Goal: Information Seeking & Learning: Learn about a topic

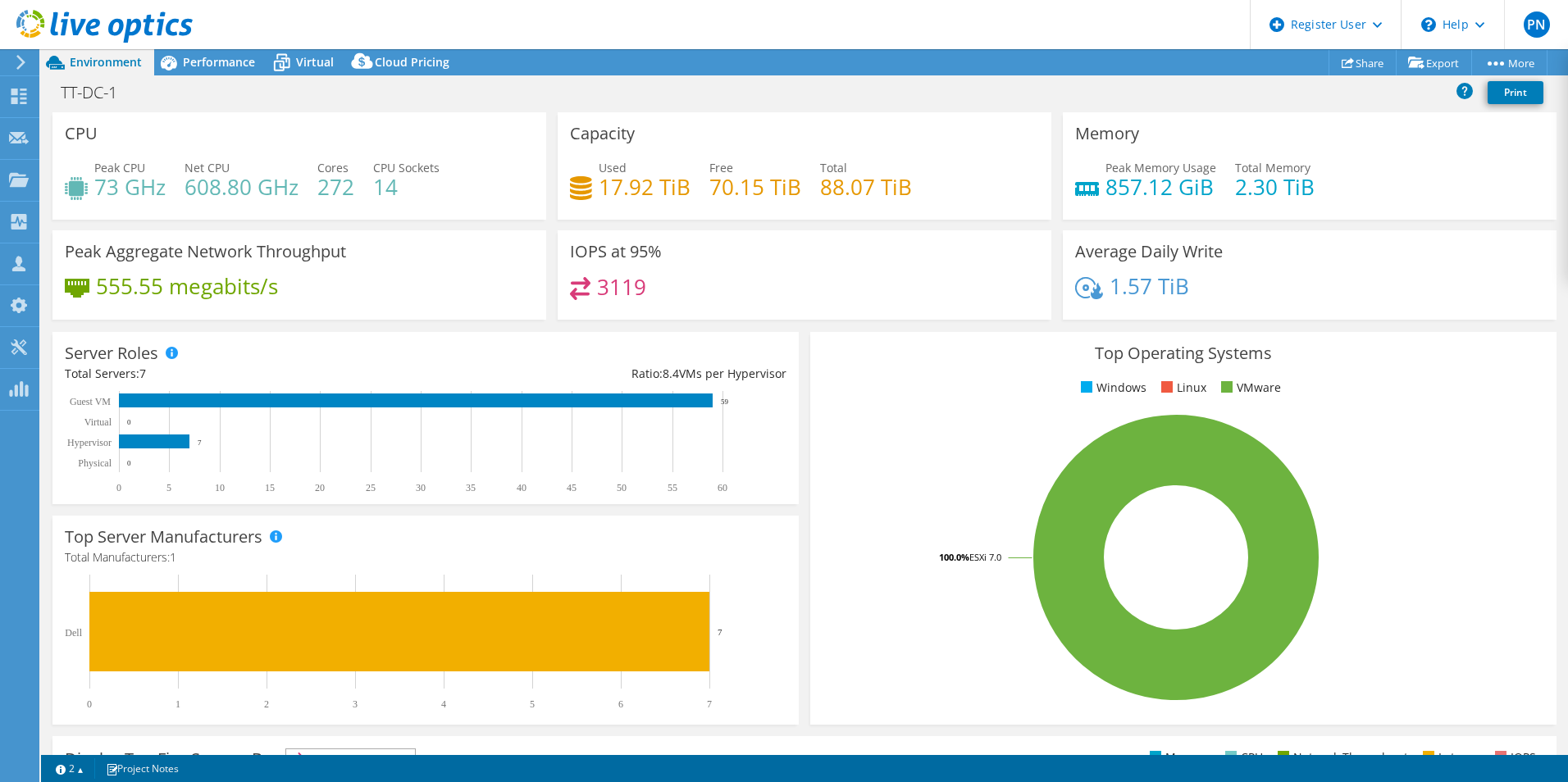
select select "USD"
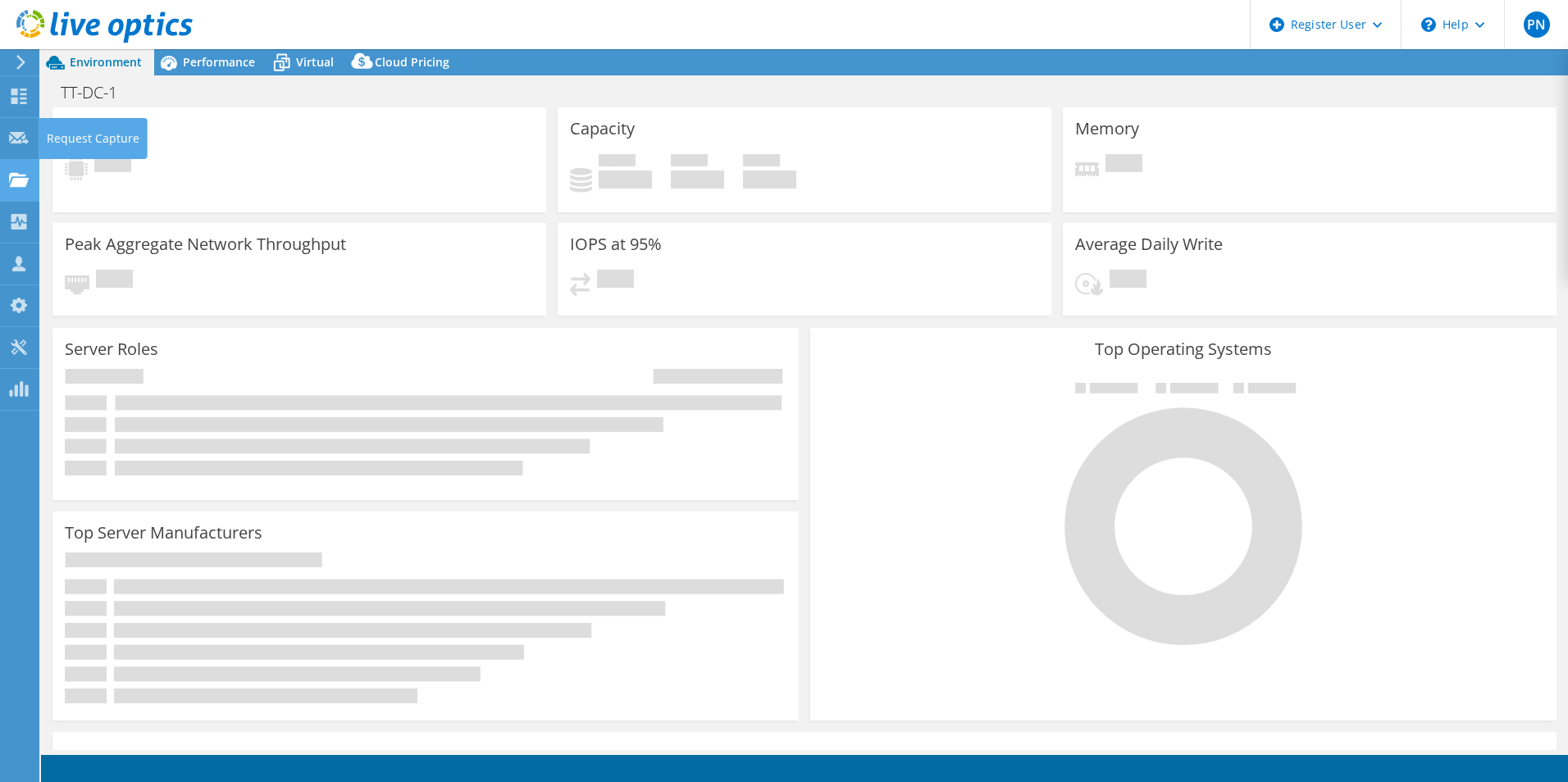
select select "USD"
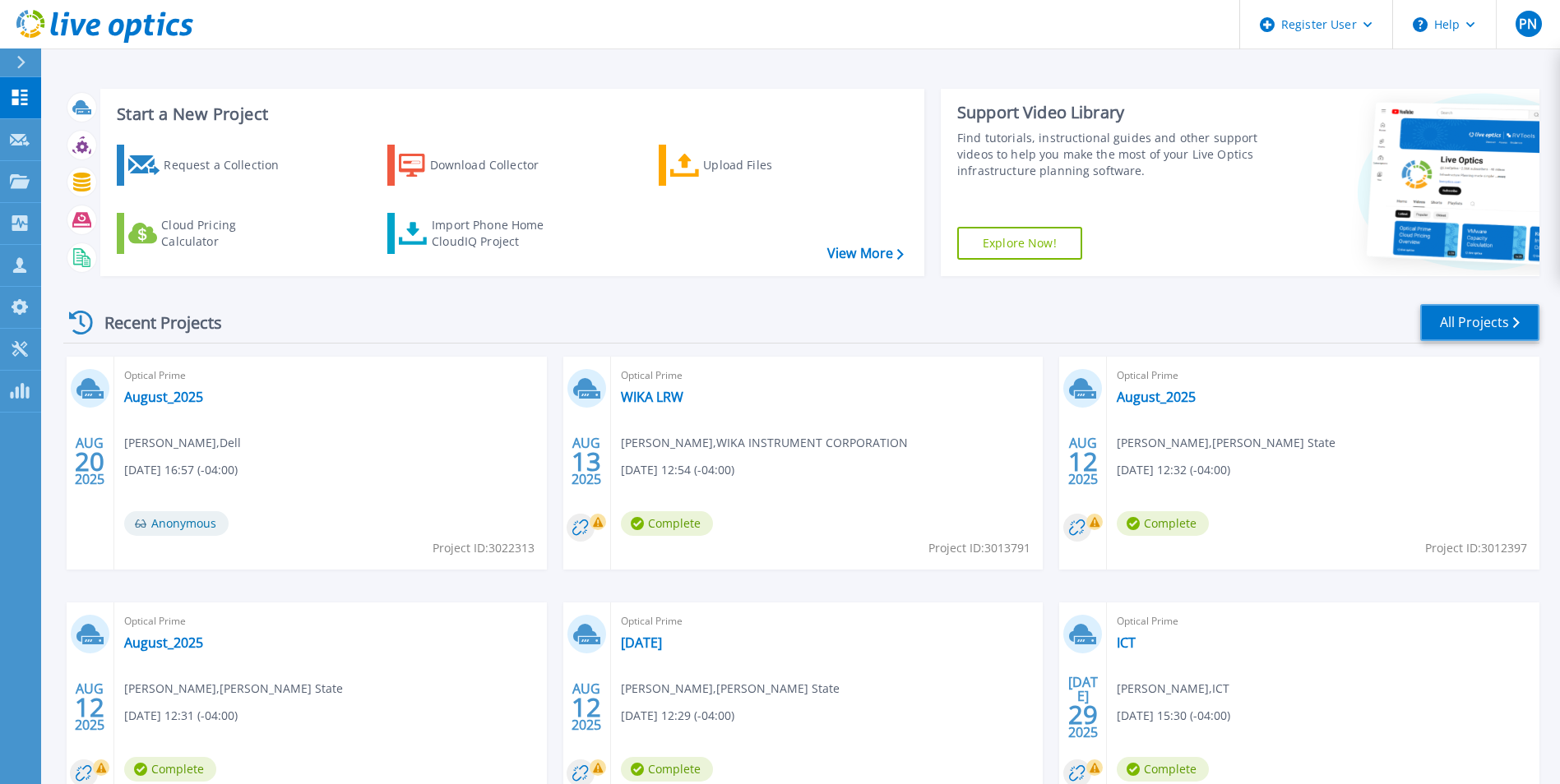
click at [1486, 316] on link "All Projects" at bounding box center [1480, 322] width 119 height 37
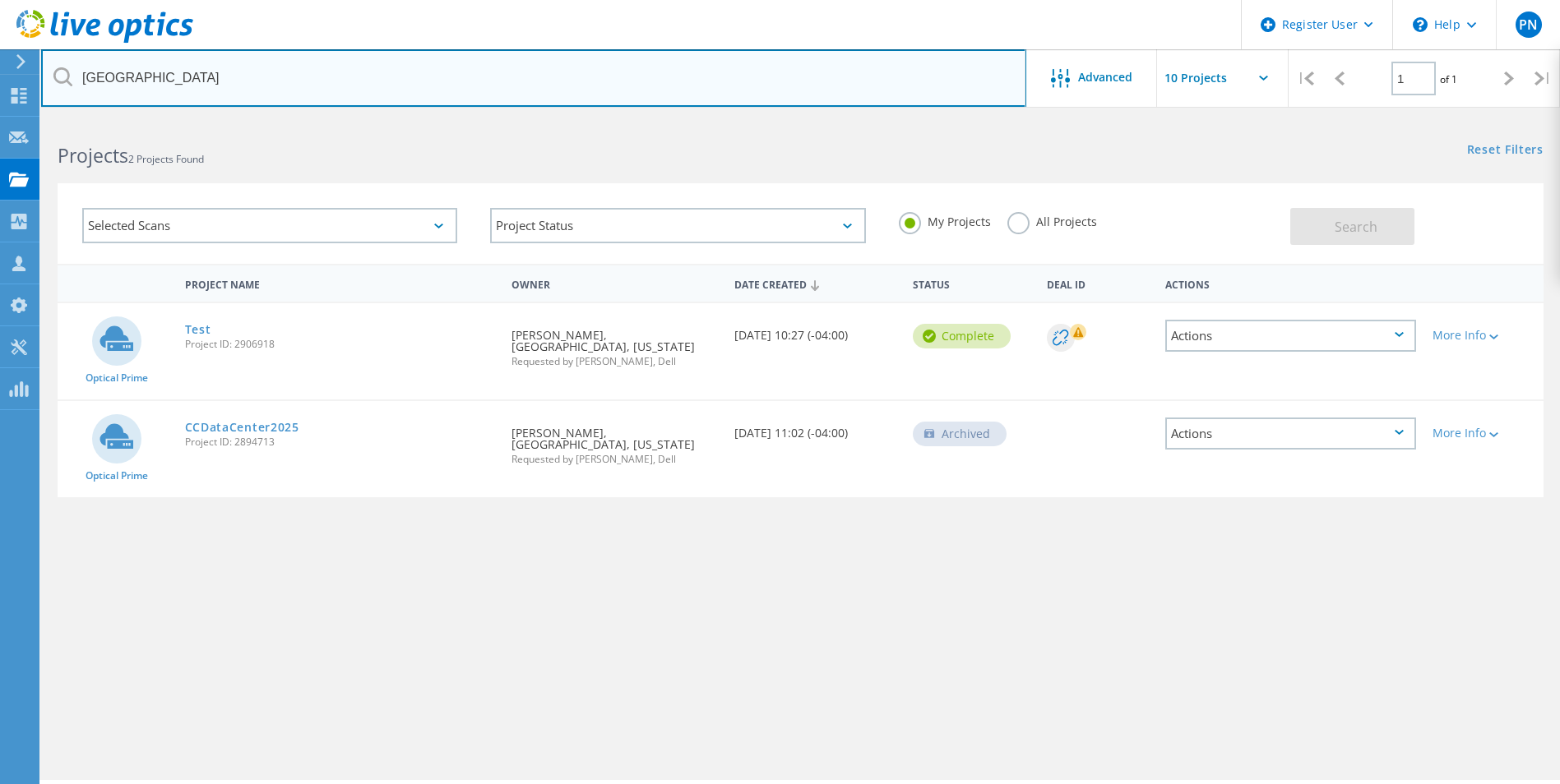
click at [278, 86] on input "[GEOGRAPHIC_DATA]" at bounding box center [534, 78] width 986 height 58
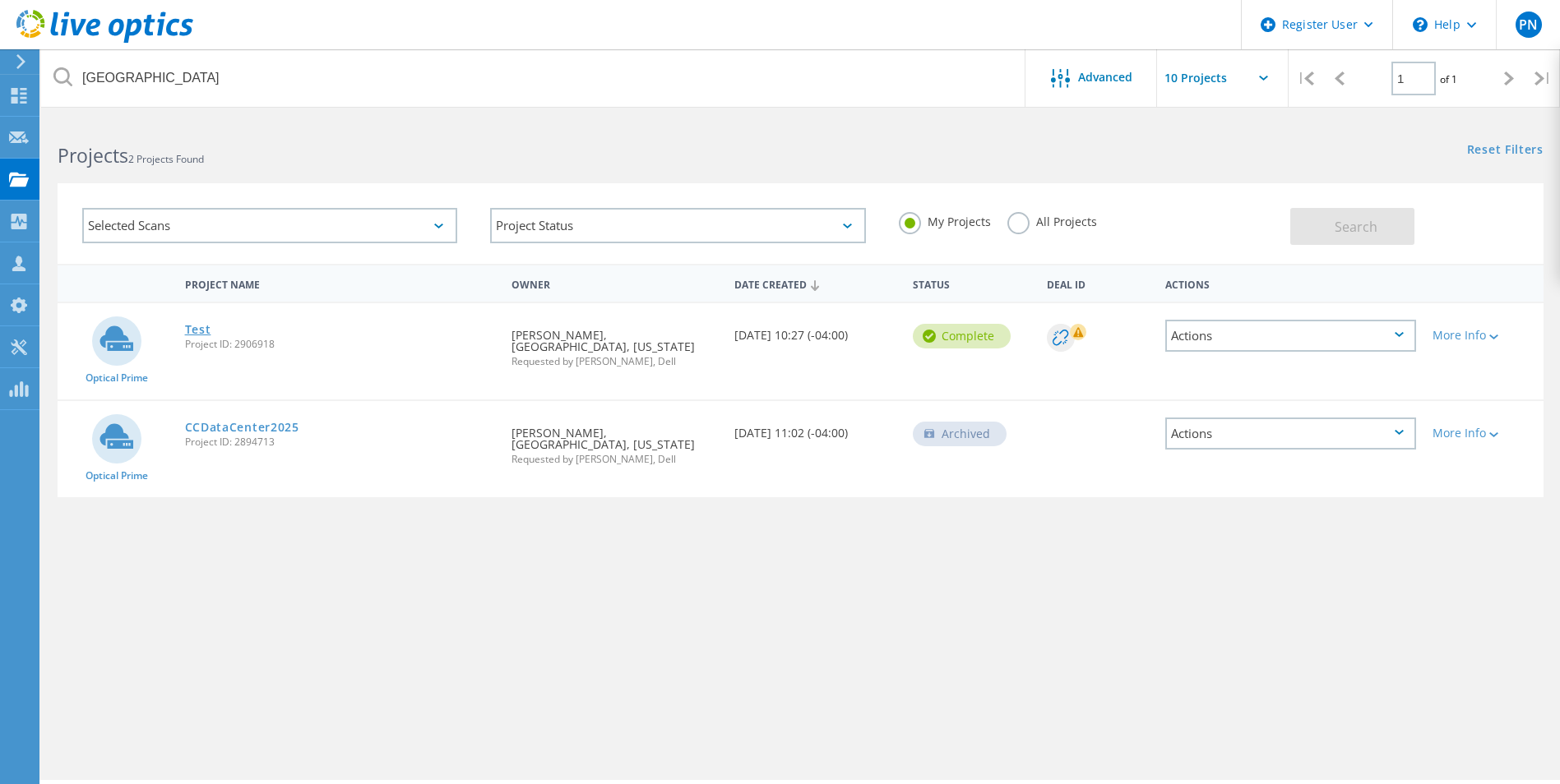
click at [199, 330] on link "Test" at bounding box center [198, 329] width 26 height 11
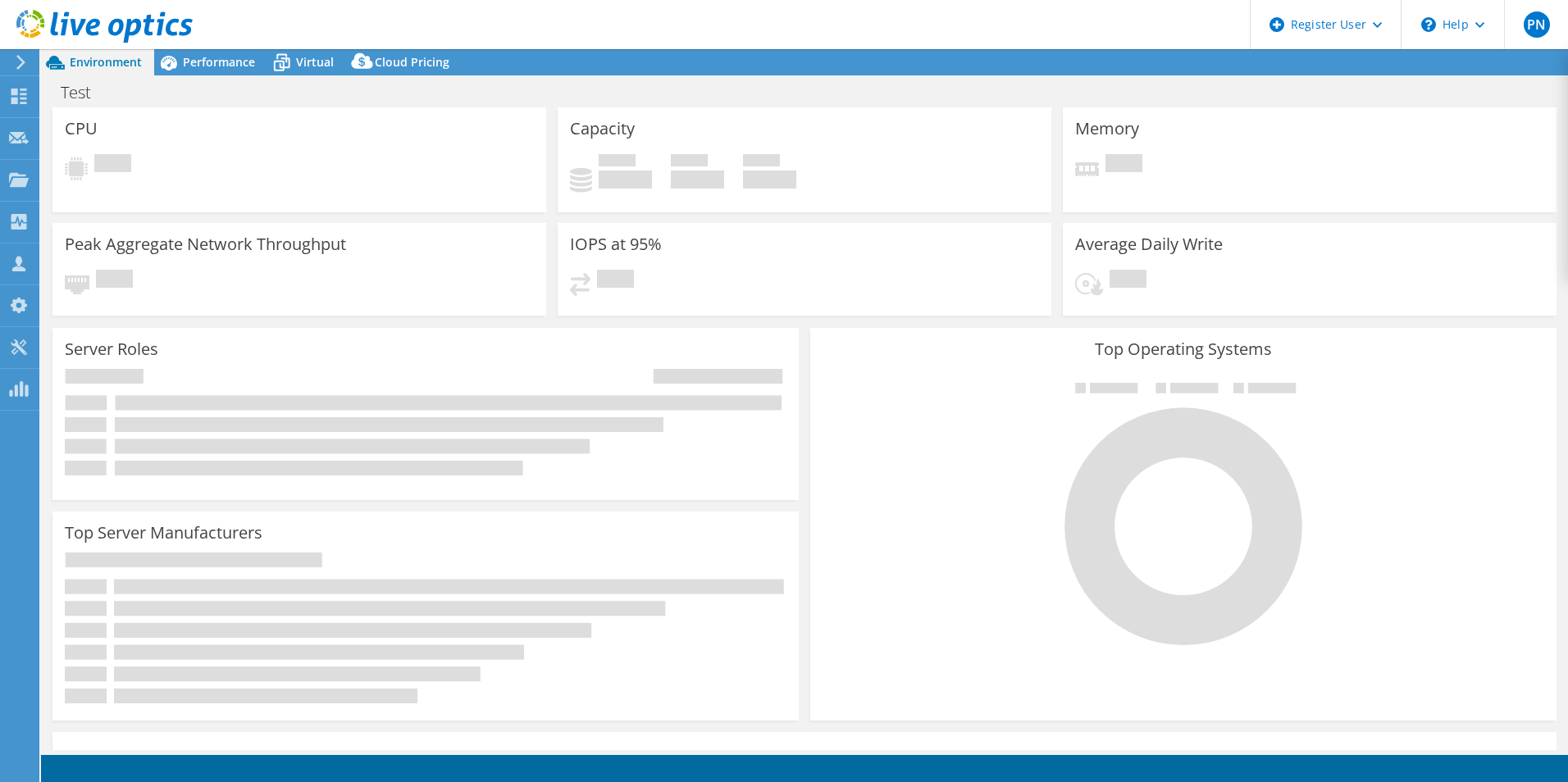
select select "USD"
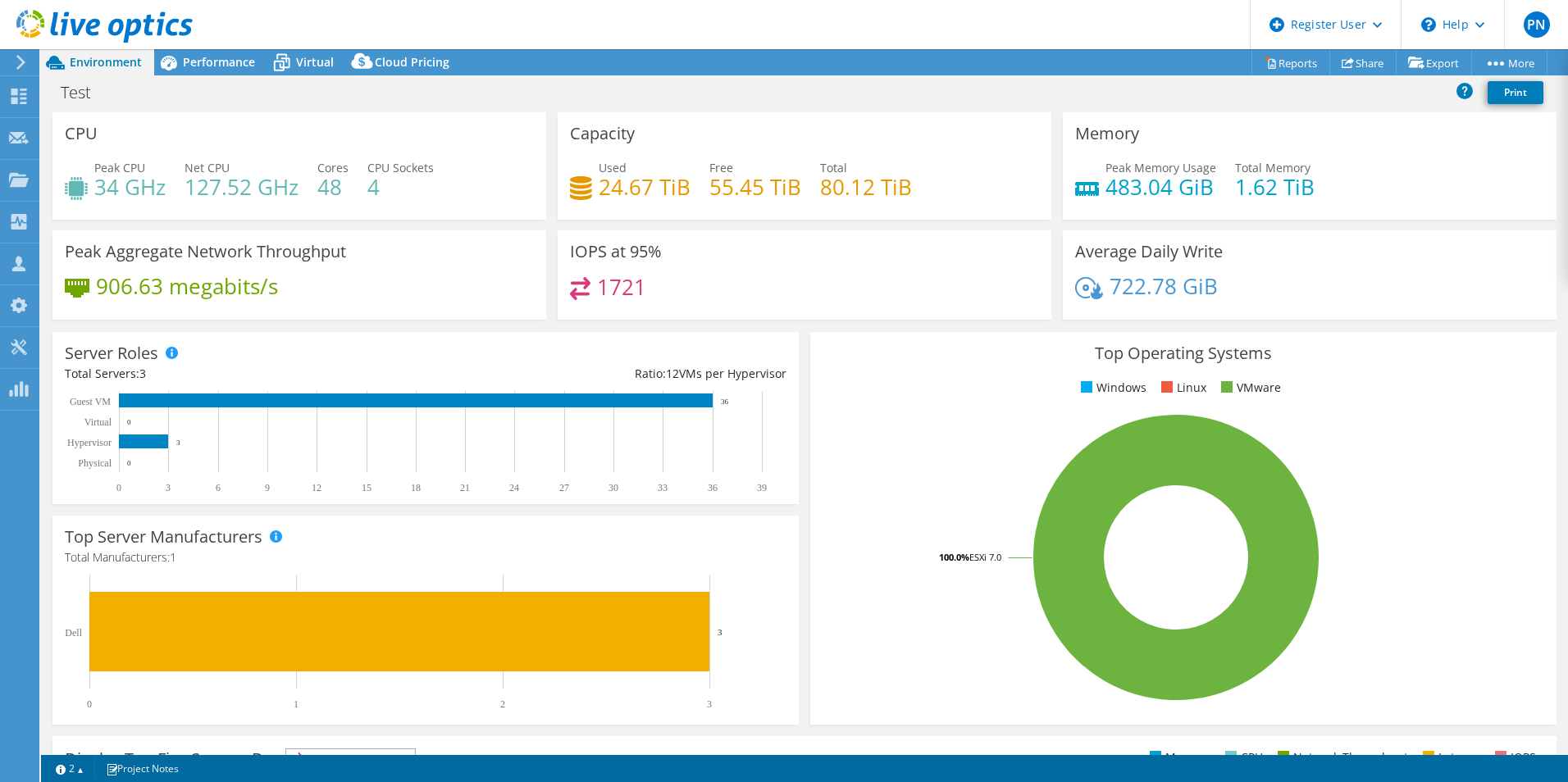
click at [694, 104] on div "Test Print" at bounding box center [804, 91] width 1527 height 30
click at [898, 404] on div "Top Operating Systems Windows Linux VMware 100.0% ESXi 7.0" at bounding box center [1184, 529] width 747 height 393
click at [378, 191] on h4 "4" at bounding box center [400, 186] width 66 height 18
click at [378, 191] on h4 "4" at bounding box center [400, 186] width 66 height 18
click at [372, 187] on h4 "4" at bounding box center [400, 186] width 66 height 18
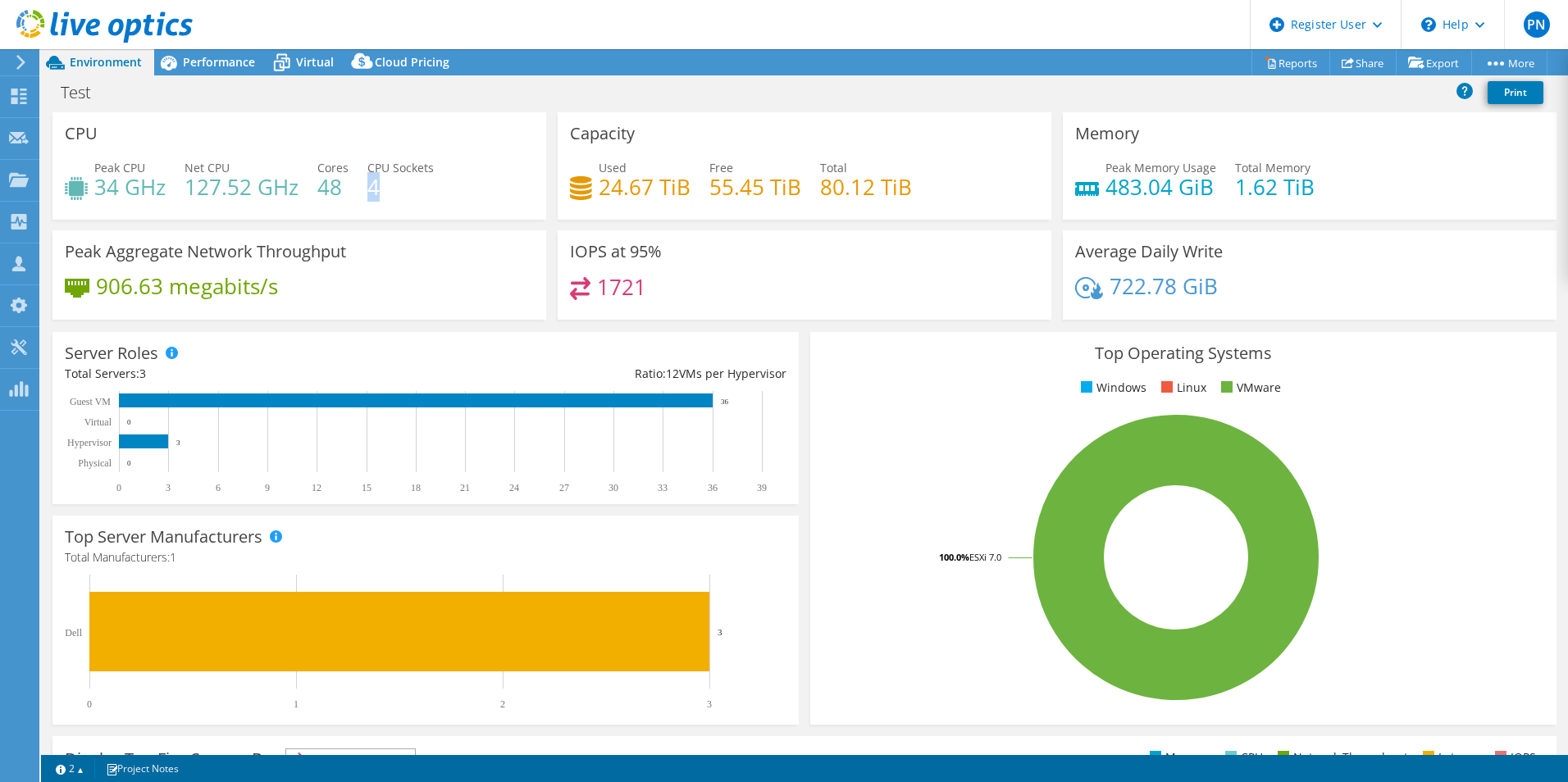
click at [372, 187] on h4 "4" at bounding box center [400, 186] width 66 height 18
drag, startPoint x: 372, startPoint y: 187, endPoint x: 384, endPoint y: 185, distance: 12.2
click at [384, 185] on h4 "4" at bounding box center [400, 186] width 66 height 18
drag, startPoint x: 379, startPoint y: 185, endPoint x: 365, endPoint y: 188, distance: 14.3
click at [367, 188] on h4 "4" at bounding box center [400, 186] width 66 height 18
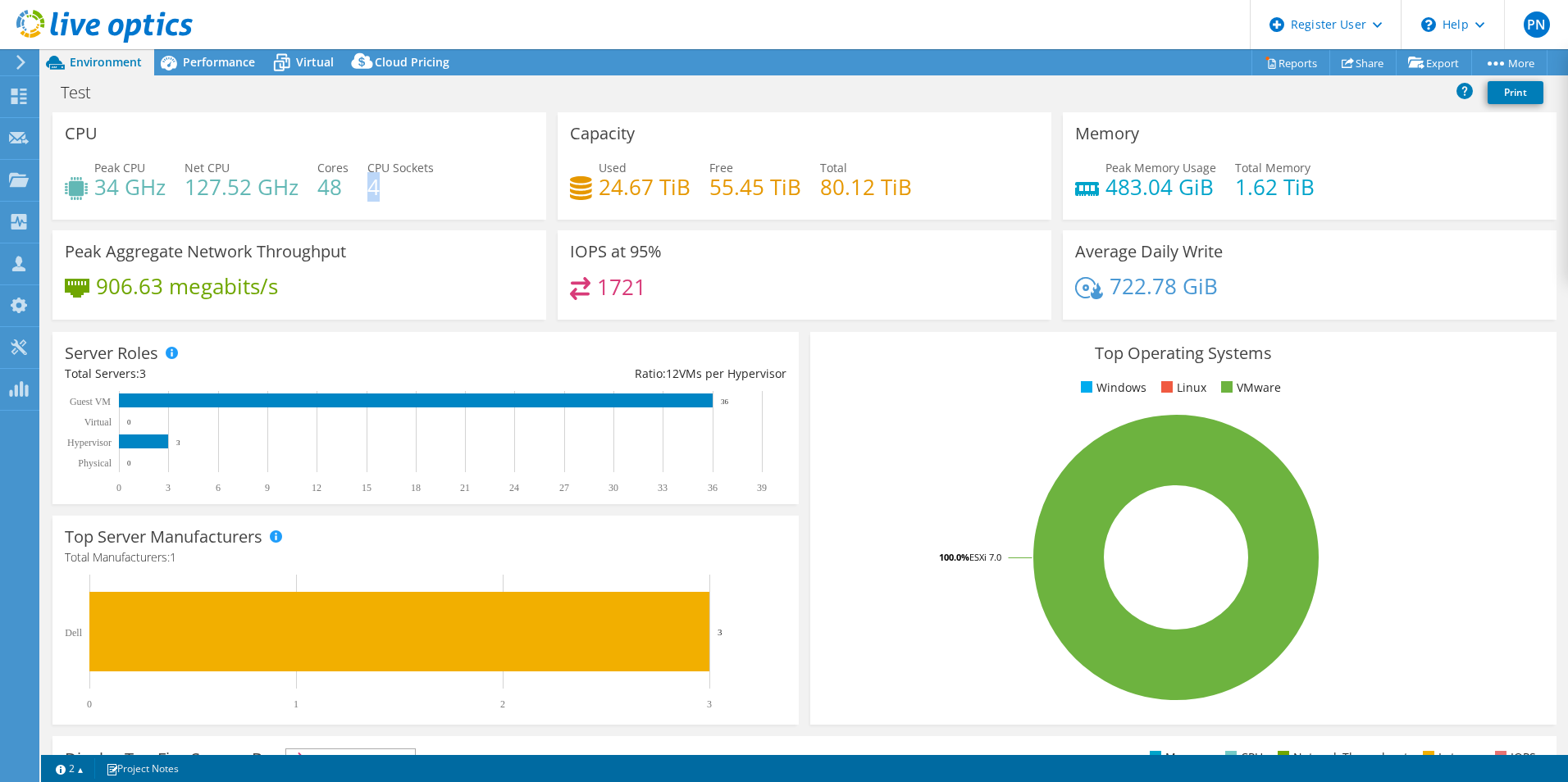
drag, startPoint x: 365, startPoint y: 188, endPoint x: 406, endPoint y: 188, distance: 41.0
click at [406, 188] on h4 "4" at bounding box center [400, 186] width 66 height 18
drag, startPoint x: 384, startPoint y: 183, endPoint x: 365, endPoint y: 186, distance: 19.2
click at [365, 186] on div "Peak CPU 34 GHz Net CPU 127.52 GHz Cores 48 CPU Sockets 4" at bounding box center [299, 186] width 469 height 53
drag, startPoint x: 365, startPoint y: 186, endPoint x: 401, endPoint y: 186, distance: 36.0
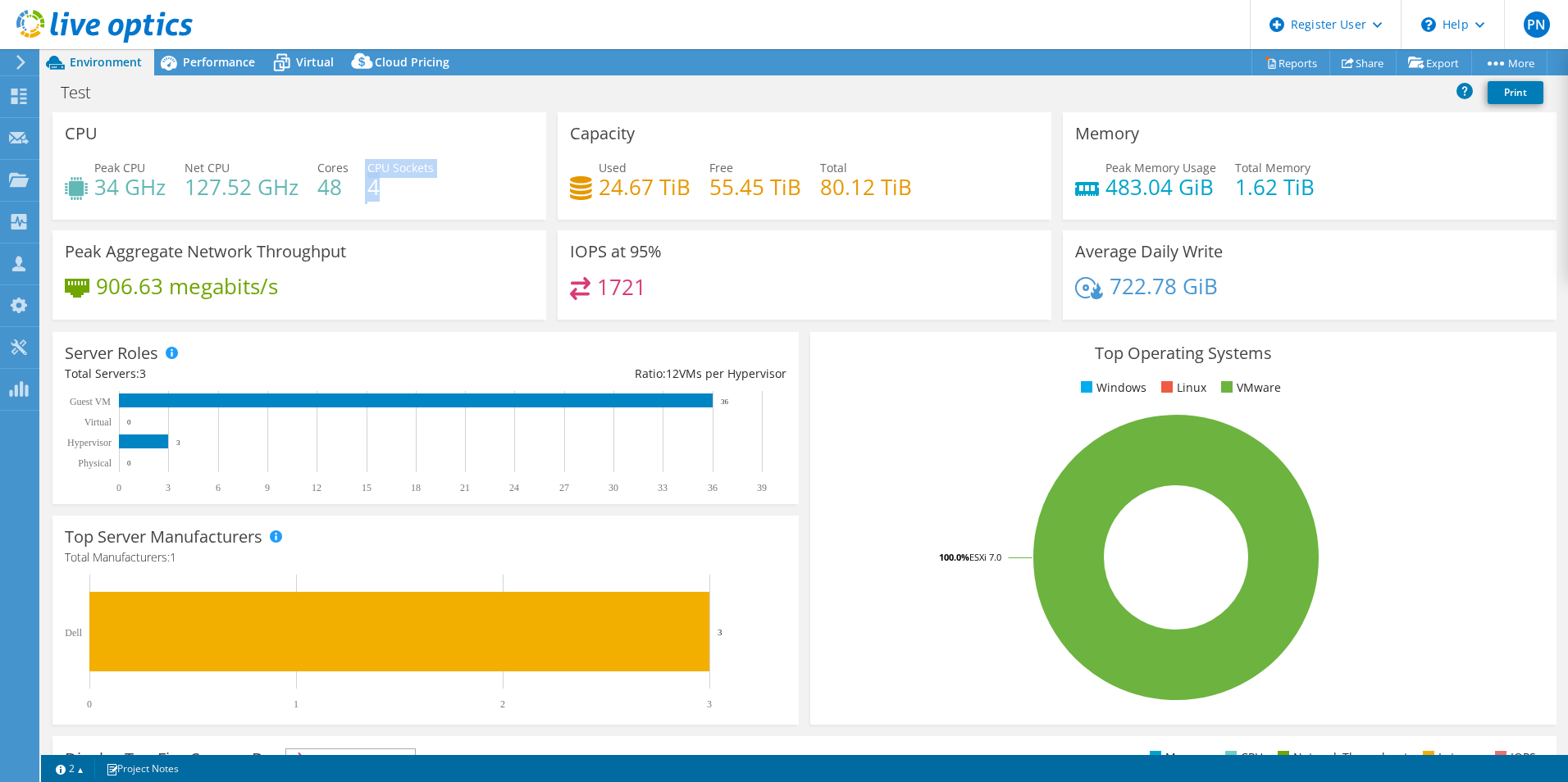
click at [401, 186] on h4 "4" at bounding box center [400, 186] width 66 height 18
drag, startPoint x: 389, startPoint y: 186, endPoint x: 340, endPoint y: 189, distance: 49.1
click at [340, 189] on div "Peak CPU 34 GHz Net CPU 127.52 GHz Cores 48 CPU Sockets 4" at bounding box center [299, 186] width 469 height 53
drag, startPoint x: 340, startPoint y: 189, endPoint x: 385, endPoint y: 182, distance: 45.5
click at [385, 182] on h4 "4" at bounding box center [400, 186] width 66 height 18
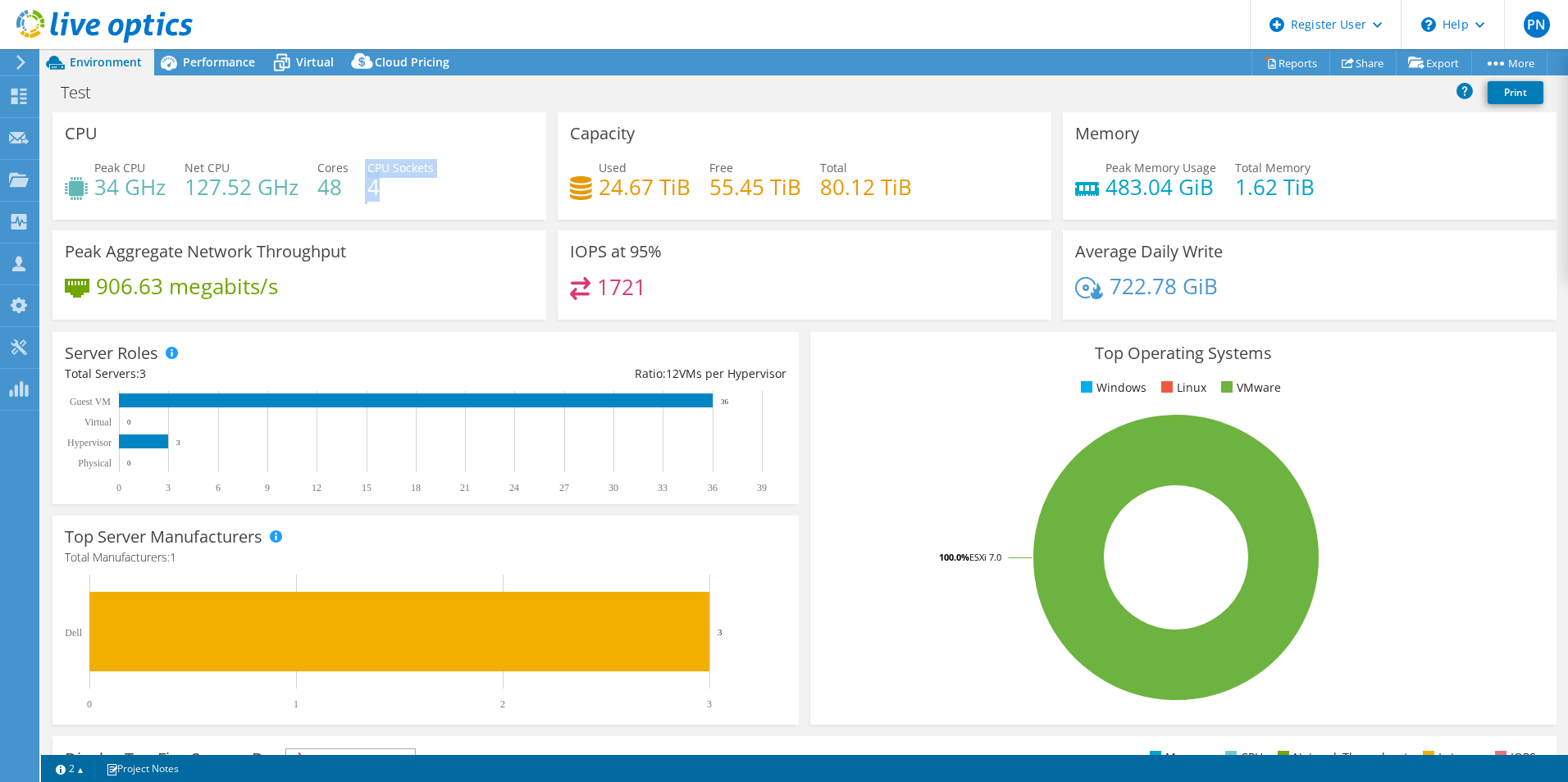
drag, startPoint x: 388, startPoint y: 183, endPoint x: 362, endPoint y: 188, distance: 26.5
click at [362, 188] on div "Peak CPU 34 GHz Net CPU 127.52 GHz Cores 48 CPU Sockets 4" at bounding box center [299, 186] width 469 height 53
drag, startPoint x: 362, startPoint y: 188, endPoint x: 378, endPoint y: 188, distance: 16.0
click at [378, 188] on h4 "4" at bounding box center [400, 186] width 66 height 18
drag, startPoint x: 395, startPoint y: 189, endPoint x: 367, endPoint y: 197, distance: 29.1
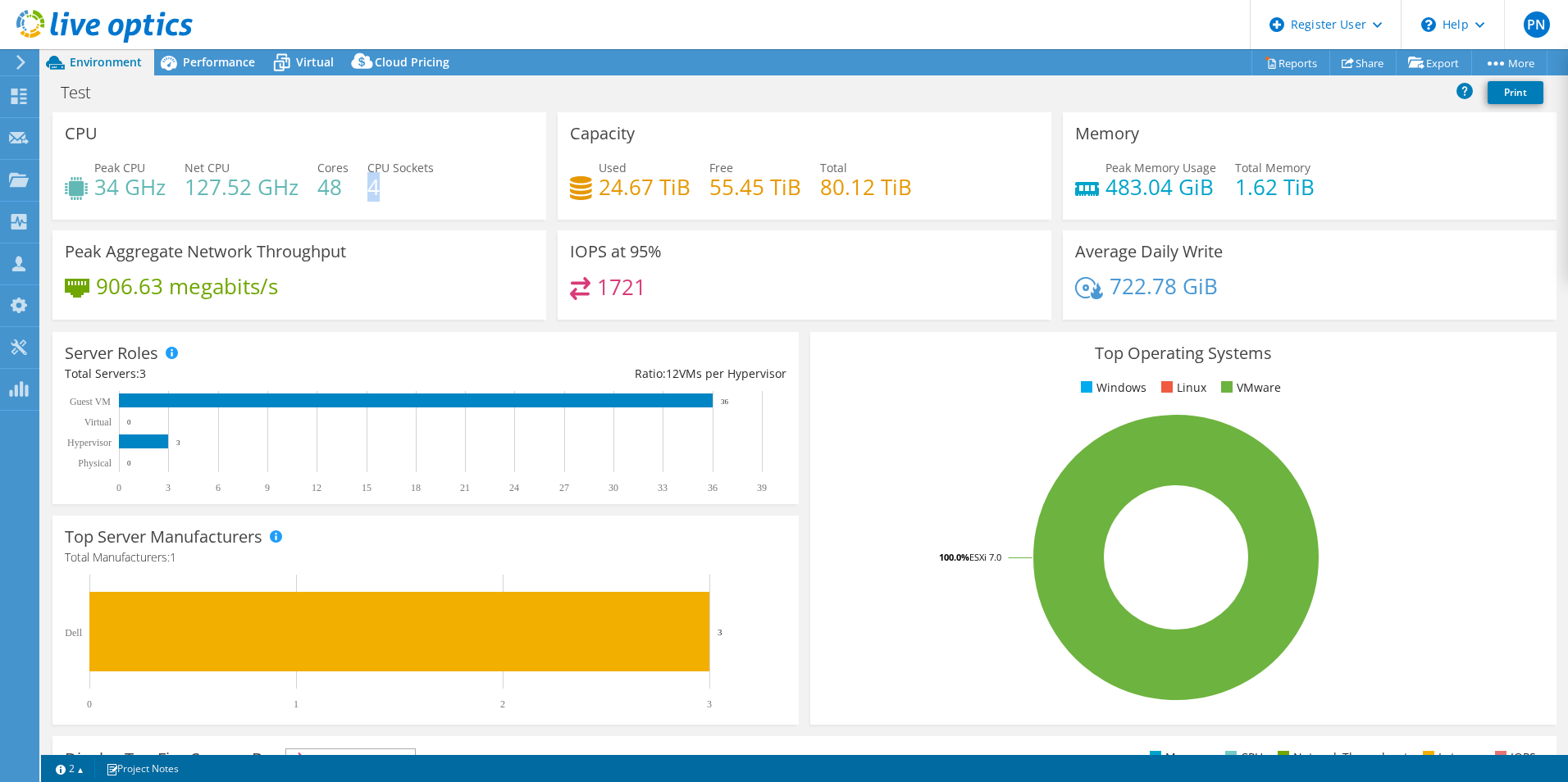
click at [367, 196] on h4 "4" at bounding box center [400, 186] width 66 height 18
drag, startPoint x: 367, startPoint y: 197, endPoint x: 399, endPoint y: 191, distance: 32.6
click at [399, 191] on h4 "4" at bounding box center [400, 186] width 66 height 18
